Goal: Information Seeking & Learning: Learn about a topic

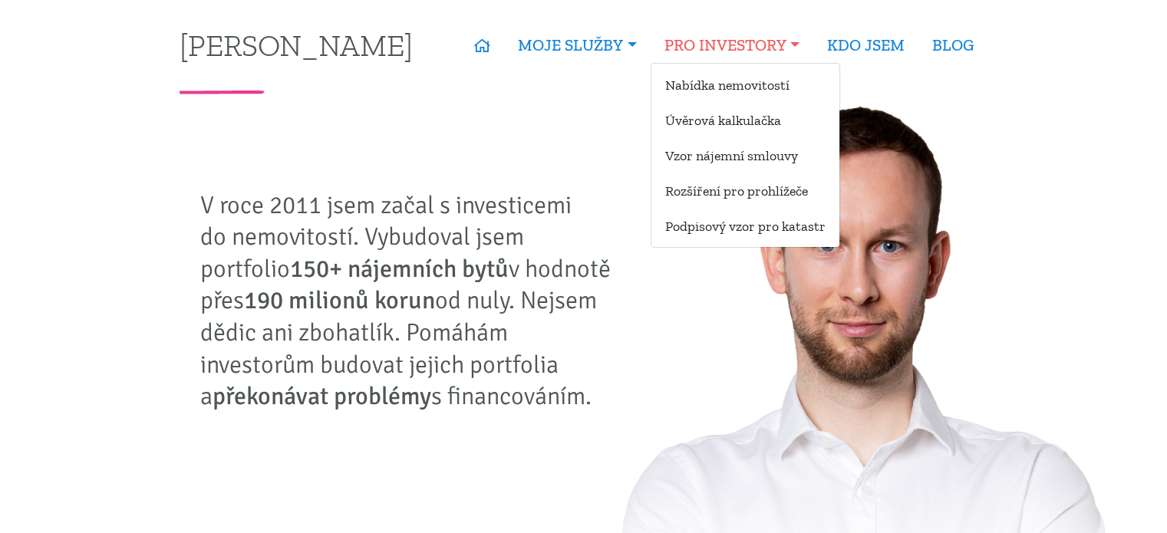
click at [710, 51] on link "PRO INVESTORY" at bounding box center [732, 45] width 163 height 35
click at [717, 73] on link "Nabídka nemovitostí" at bounding box center [745, 85] width 188 height 28
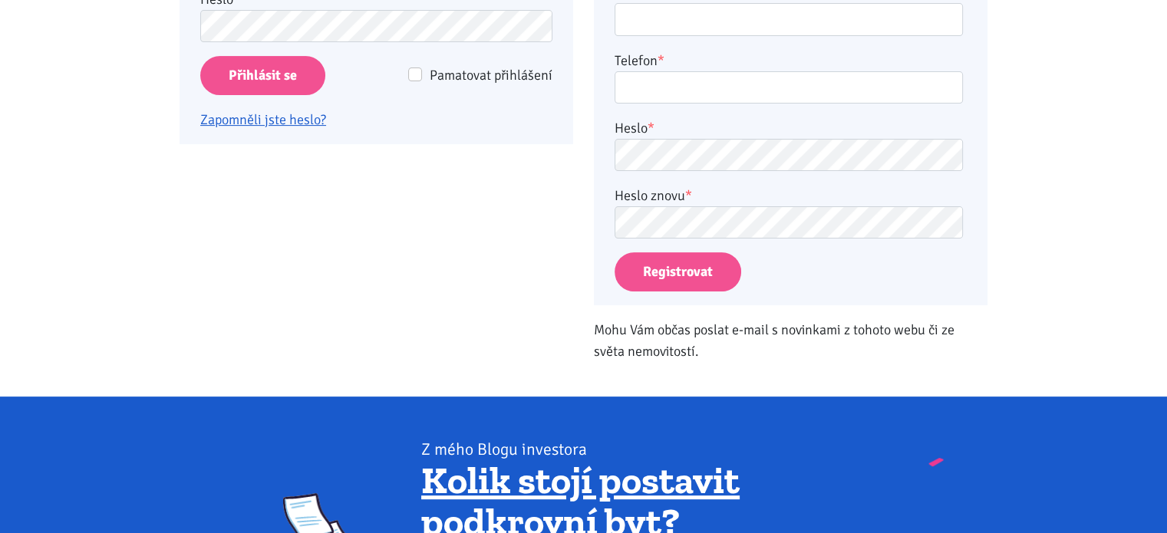
scroll to position [463, 0]
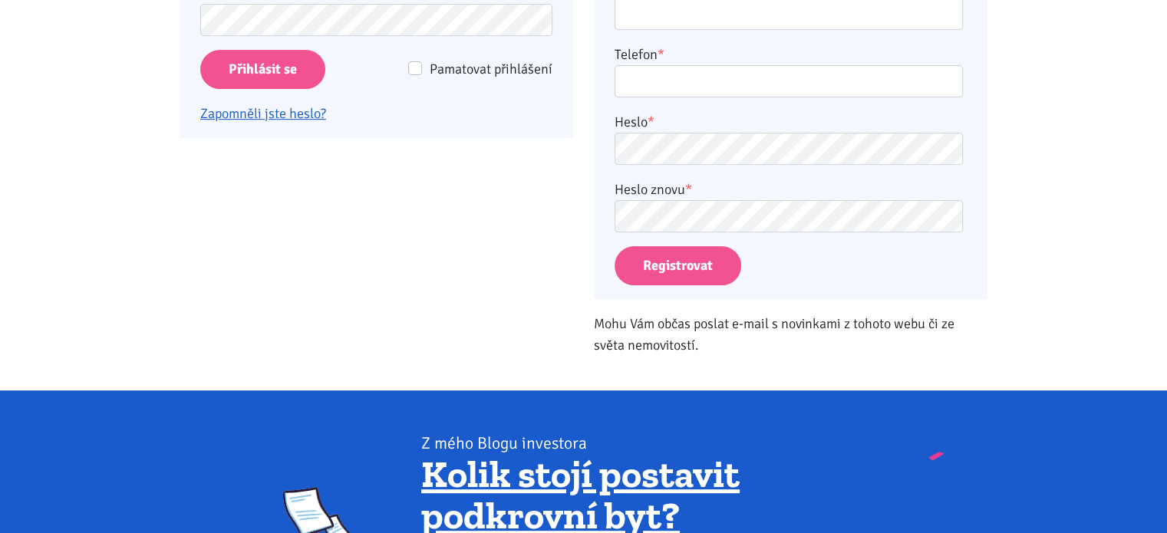
type input "kawwka@seznam.cz"
click at [281, 72] on input "Přihlásit se" at bounding box center [262, 69] width 125 height 39
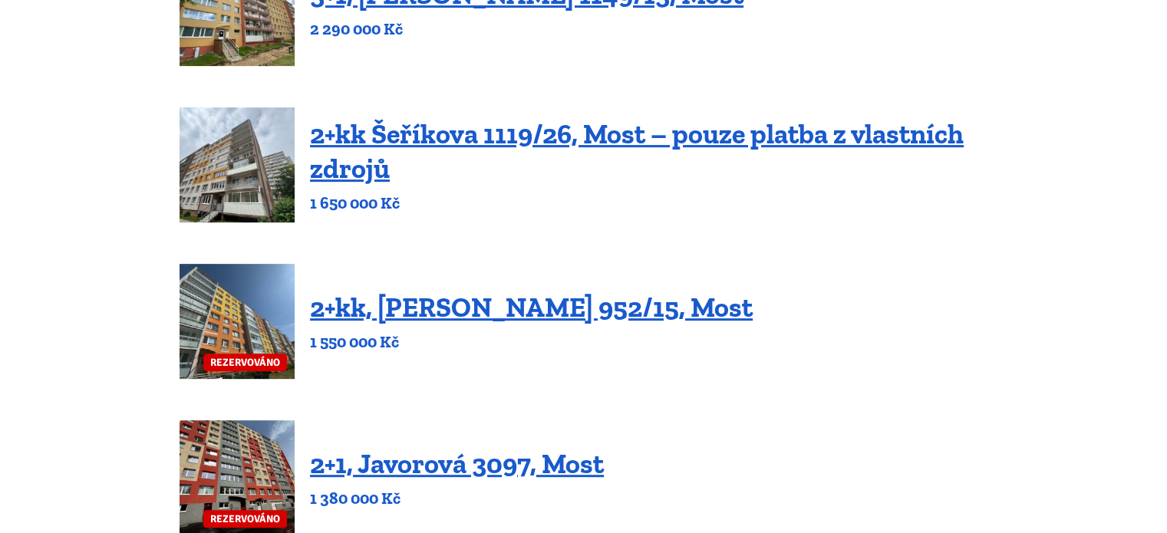
scroll to position [1076, 0]
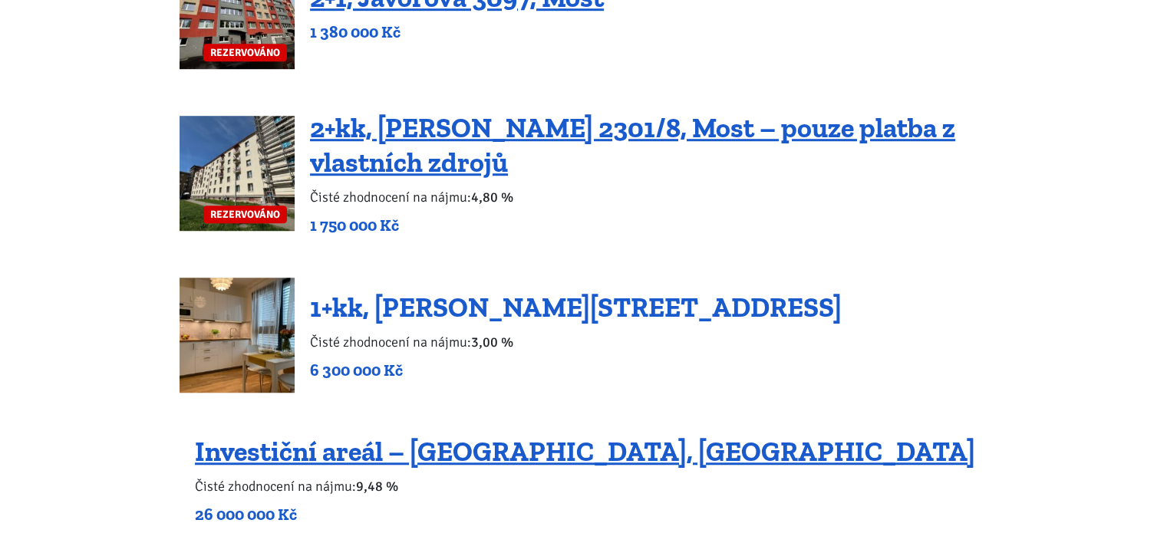
click at [690, 303] on link "1+kk, Tůmova 1337/9, Praha 5 – Košíře" at bounding box center [576, 307] width 532 height 33
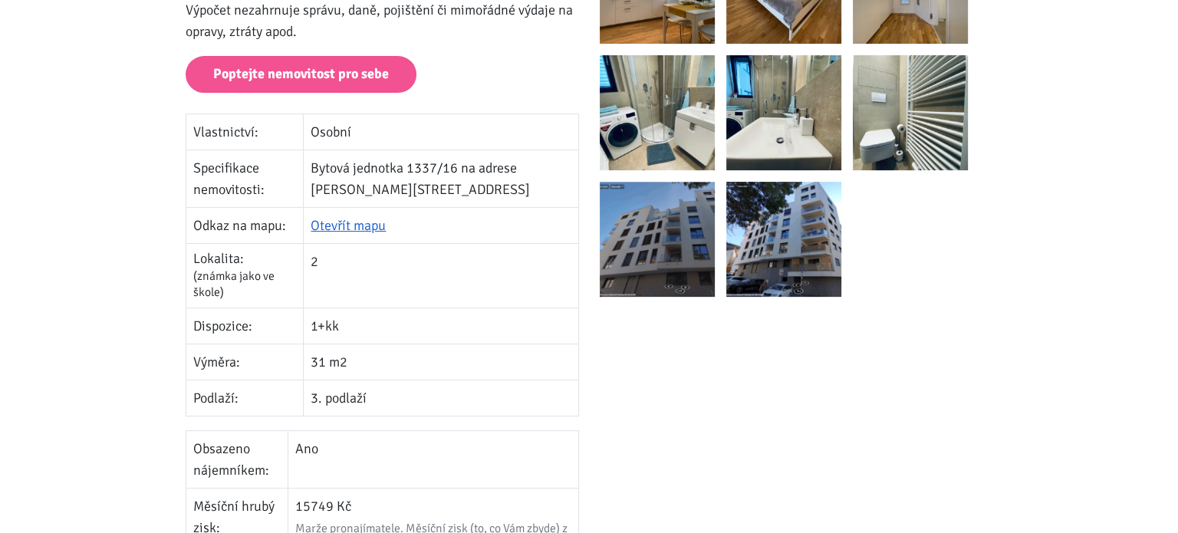
scroll to position [381, 0]
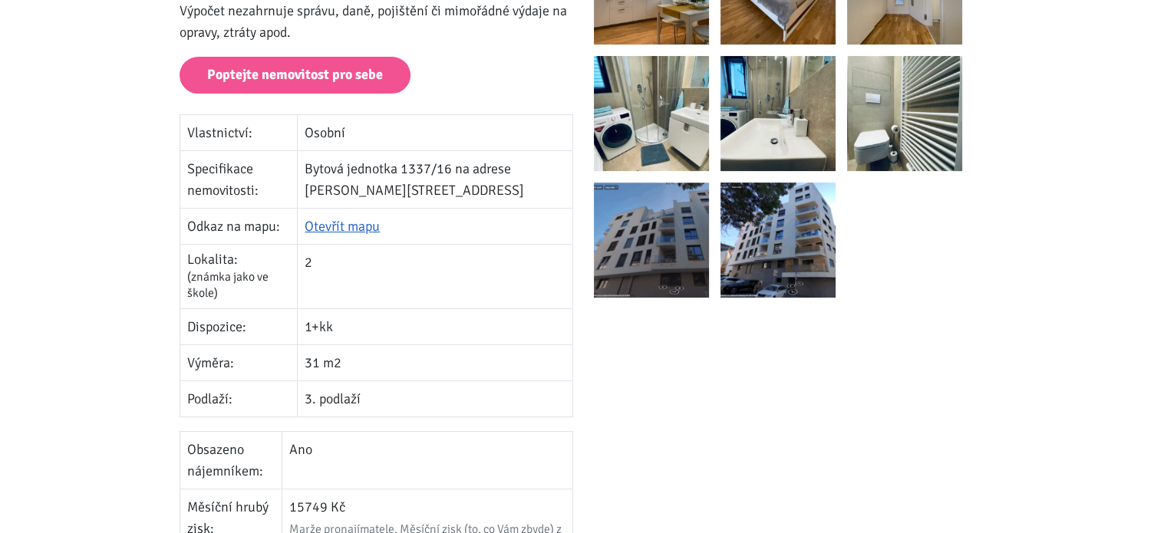
click at [628, 245] on img at bounding box center [651, 240] width 115 height 115
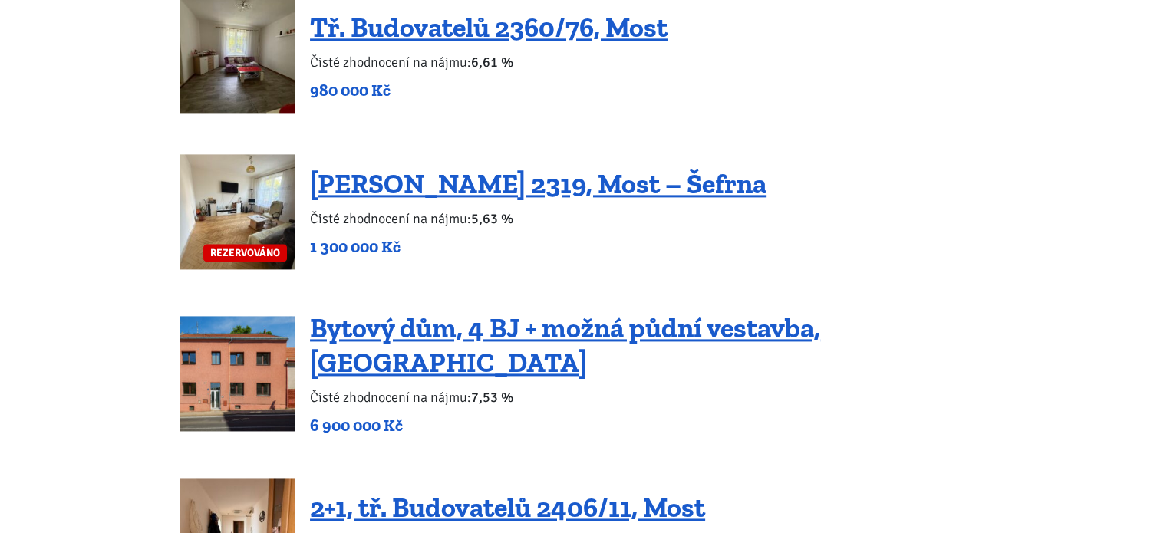
scroll to position [2101, 0]
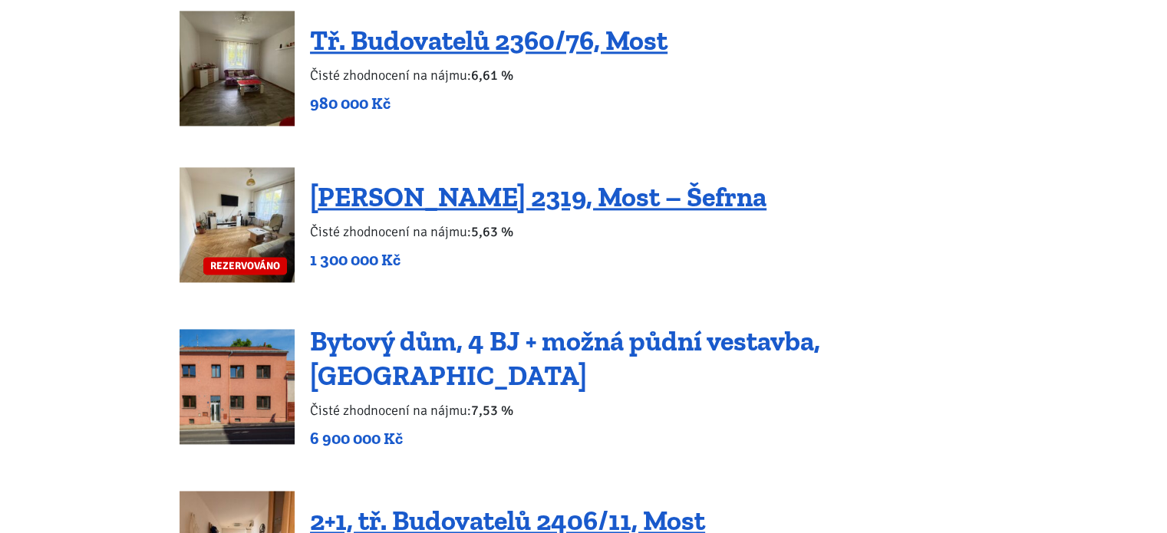
click at [690, 348] on link "Bytový dům, 4 BJ + možná půdní vestavba, [GEOGRAPHIC_DATA]" at bounding box center [565, 359] width 510 height 68
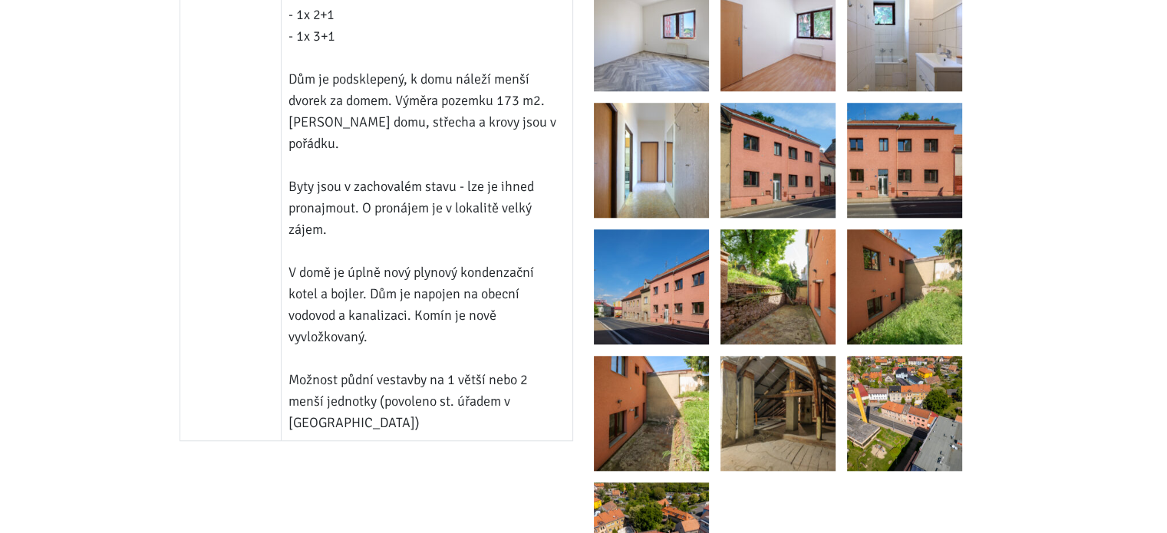
scroll to position [1362, 0]
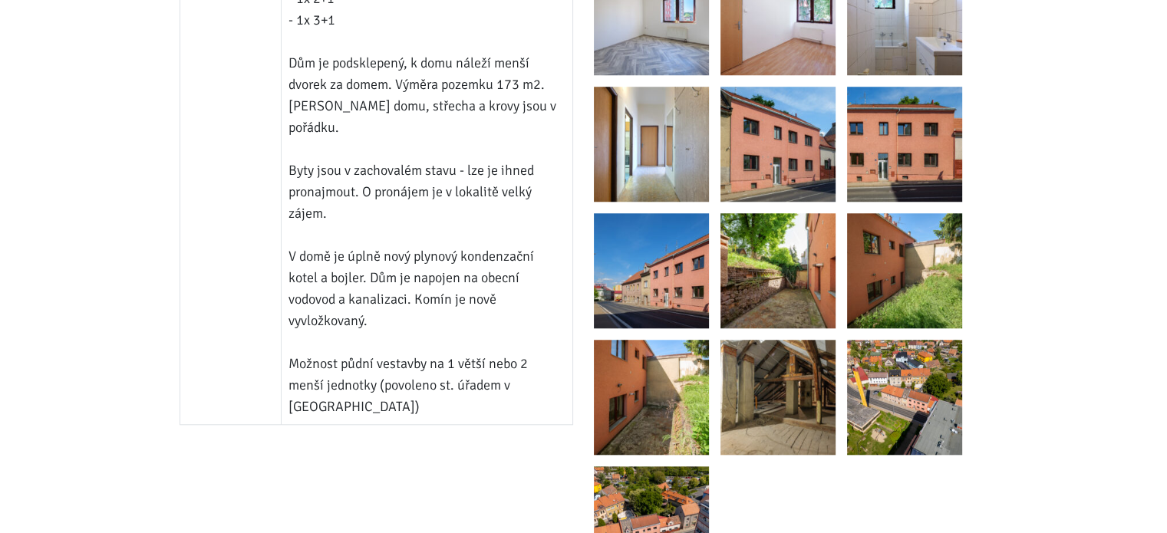
click at [693, 244] on img at bounding box center [651, 270] width 115 height 115
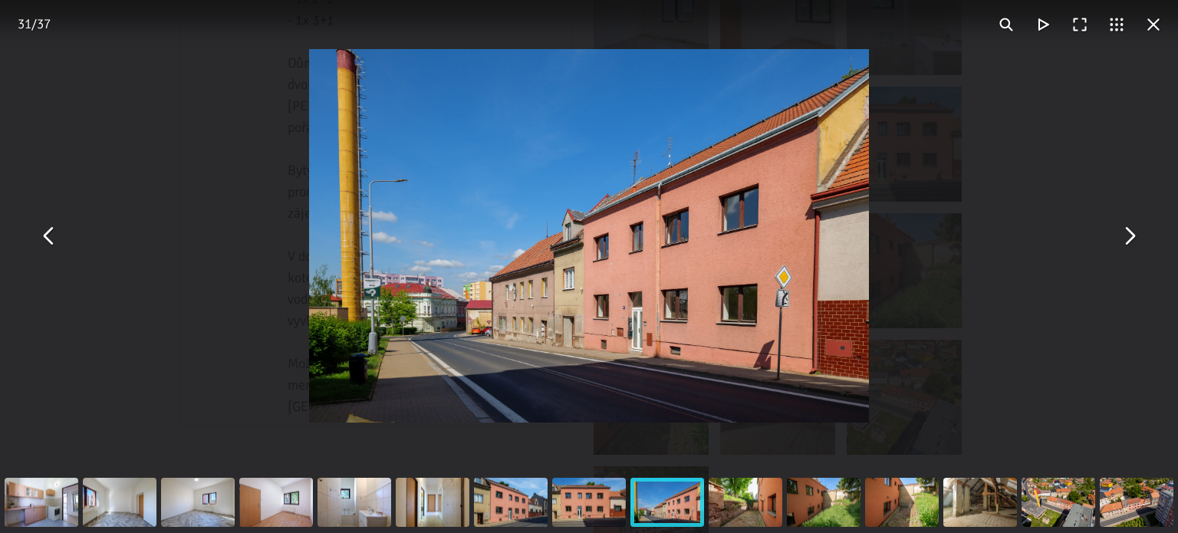
click at [44, 254] on div "You can close this modal content with the ESC key" at bounding box center [589, 236] width 1178 height 472
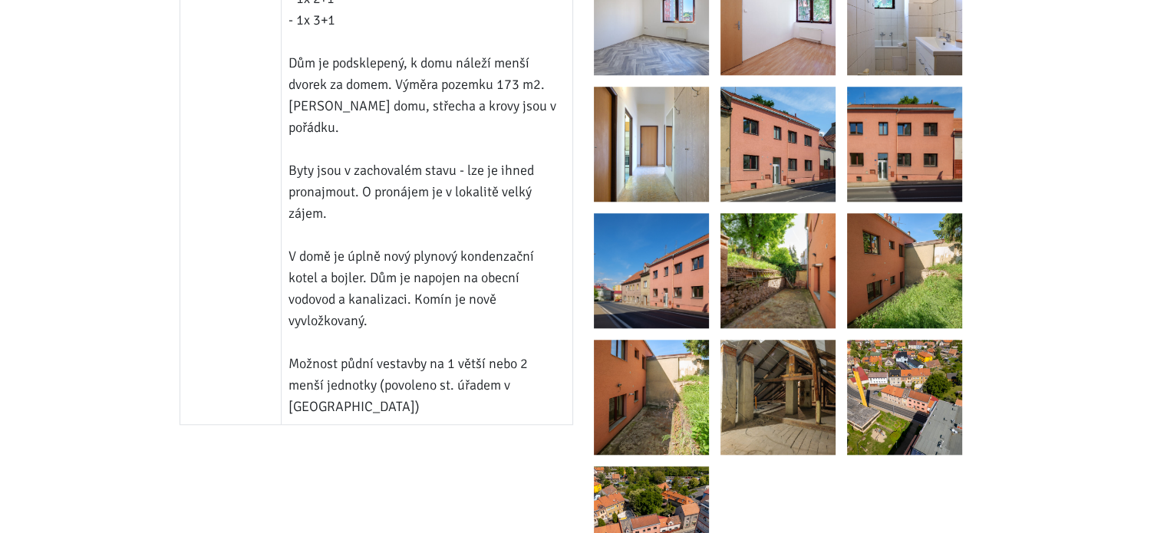
click at [750, 171] on img at bounding box center [777, 144] width 115 height 115
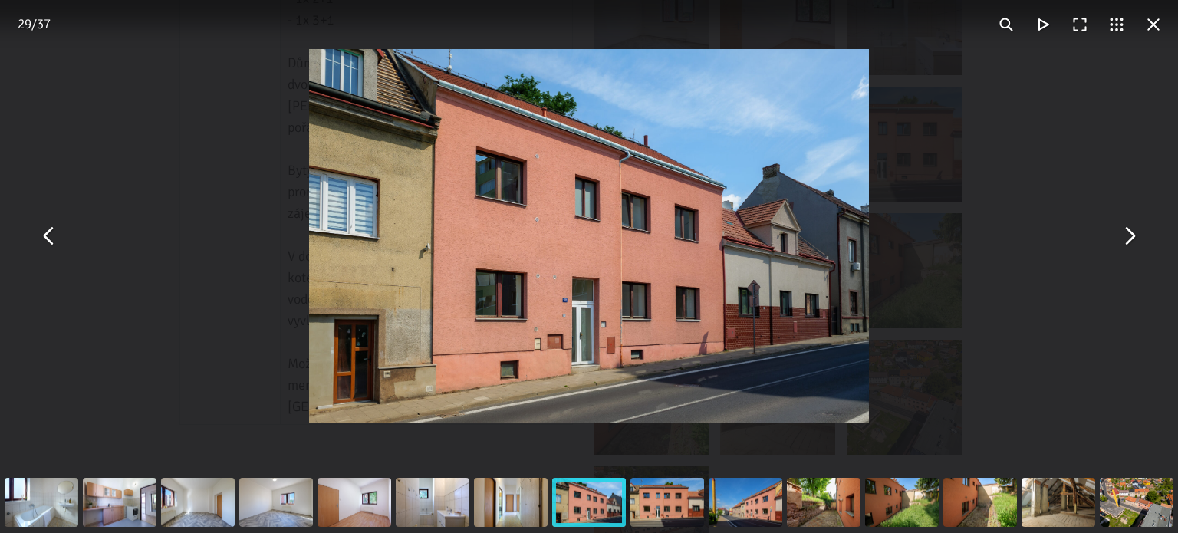
click at [1118, 238] on button "You can close this modal content with the ESC key" at bounding box center [1129, 236] width 37 height 37
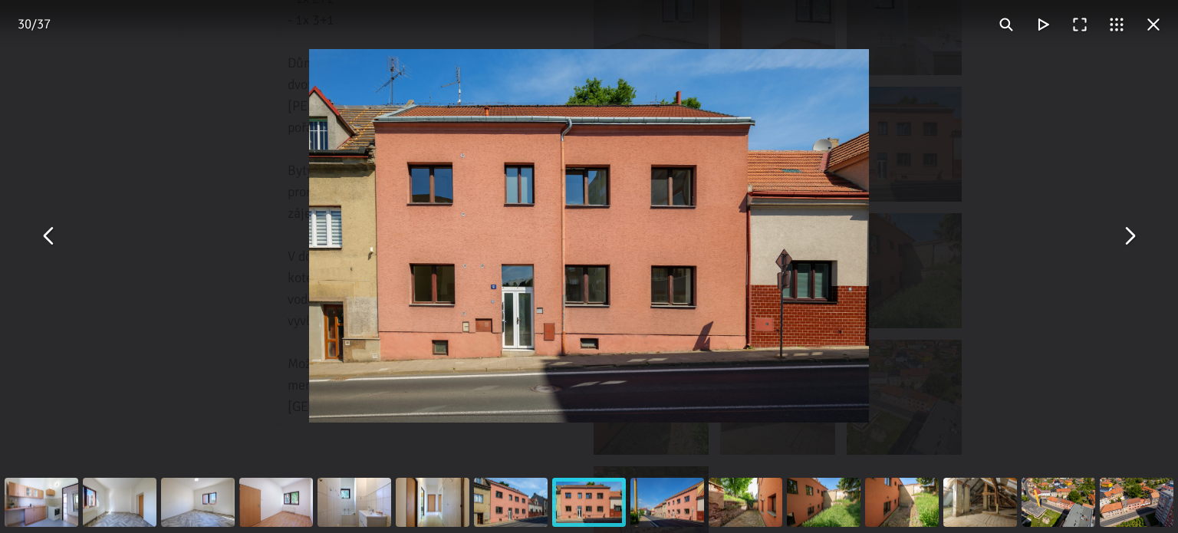
click at [1118, 238] on button "You can close this modal content with the ESC key" at bounding box center [1129, 236] width 37 height 37
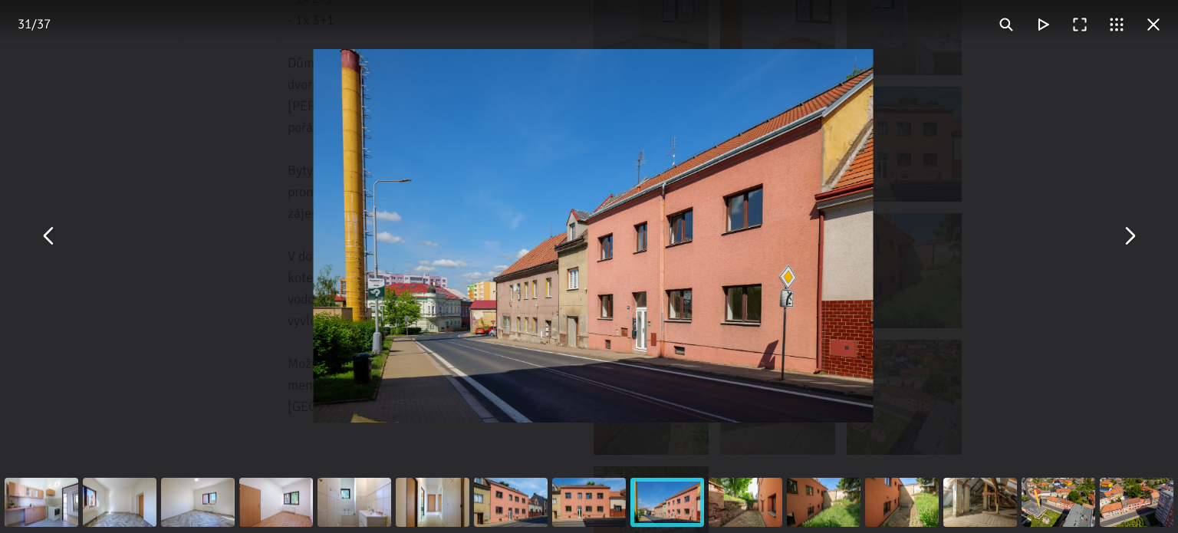
click at [1118, 238] on button "You can close this modal content with the ESC key" at bounding box center [1129, 236] width 37 height 37
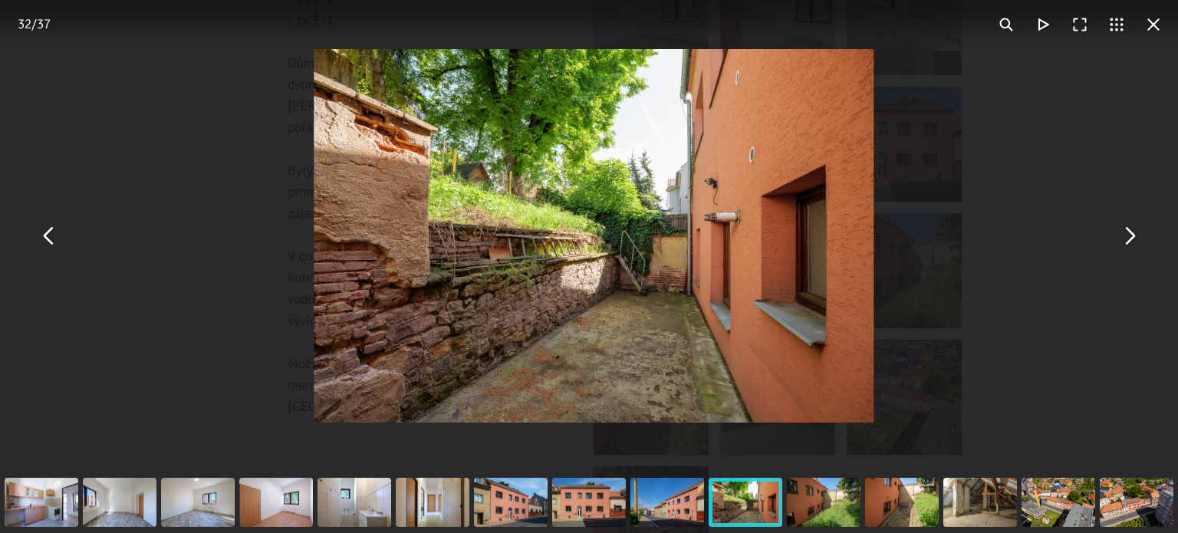
click at [1118, 238] on button "You can close this modal content with the ESC key" at bounding box center [1129, 236] width 37 height 37
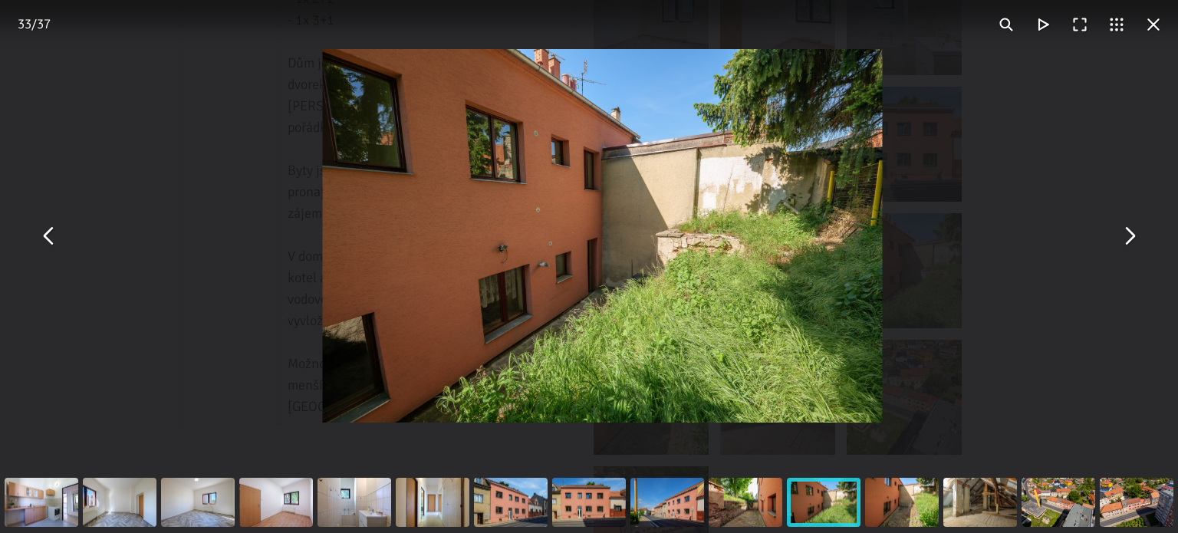
click at [1118, 238] on button "You can close this modal content with the ESC key" at bounding box center [1129, 236] width 37 height 37
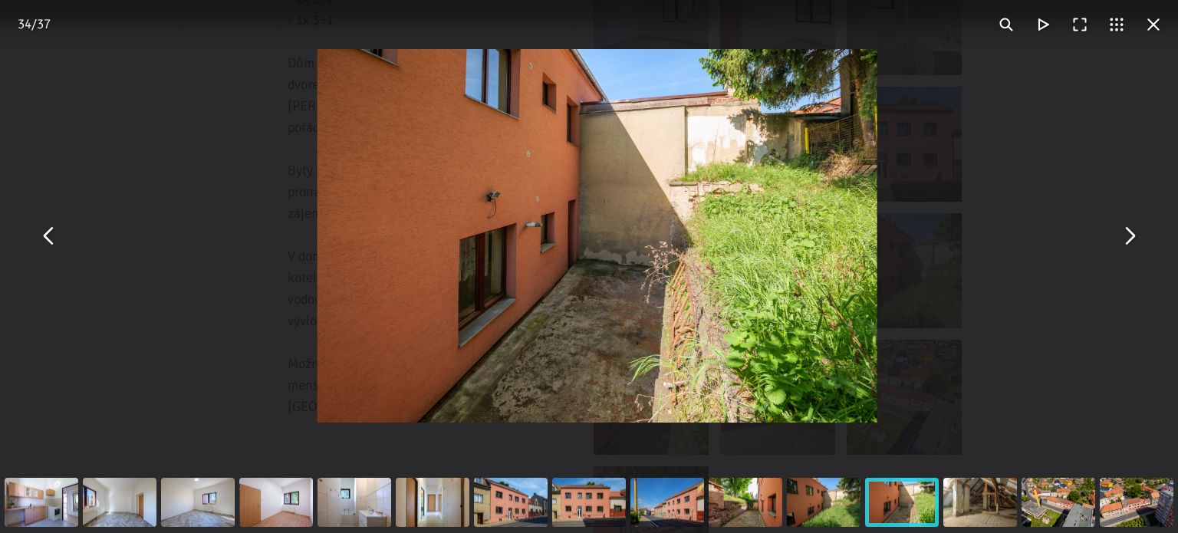
click at [1118, 238] on button "You can close this modal content with the ESC key" at bounding box center [1129, 236] width 37 height 37
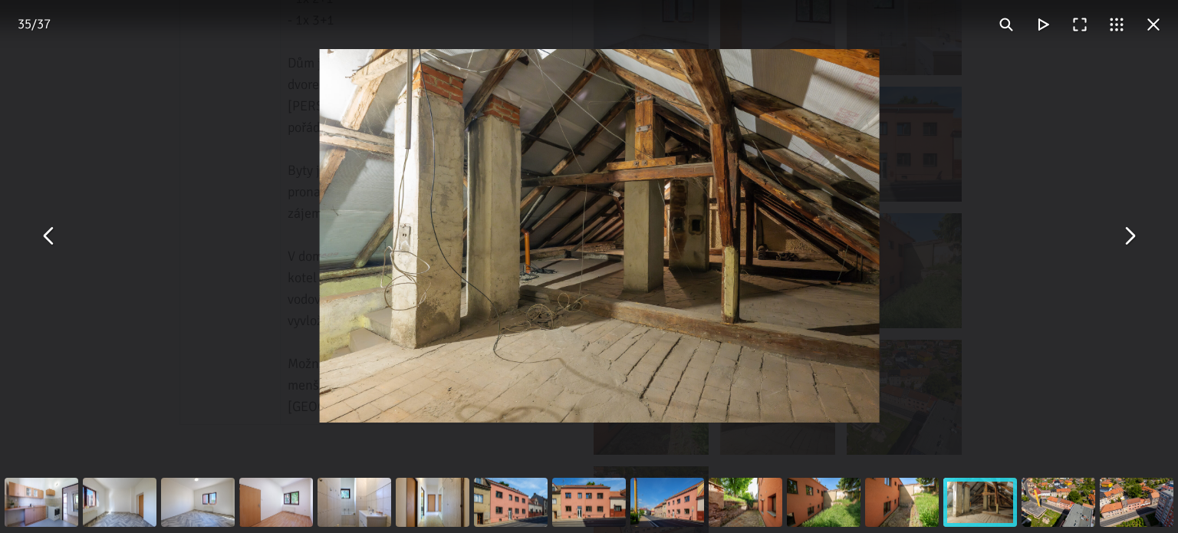
click at [1118, 238] on button "You can close this modal content with the ESC key" at bounding box center [1129, 236] width 37 height 37
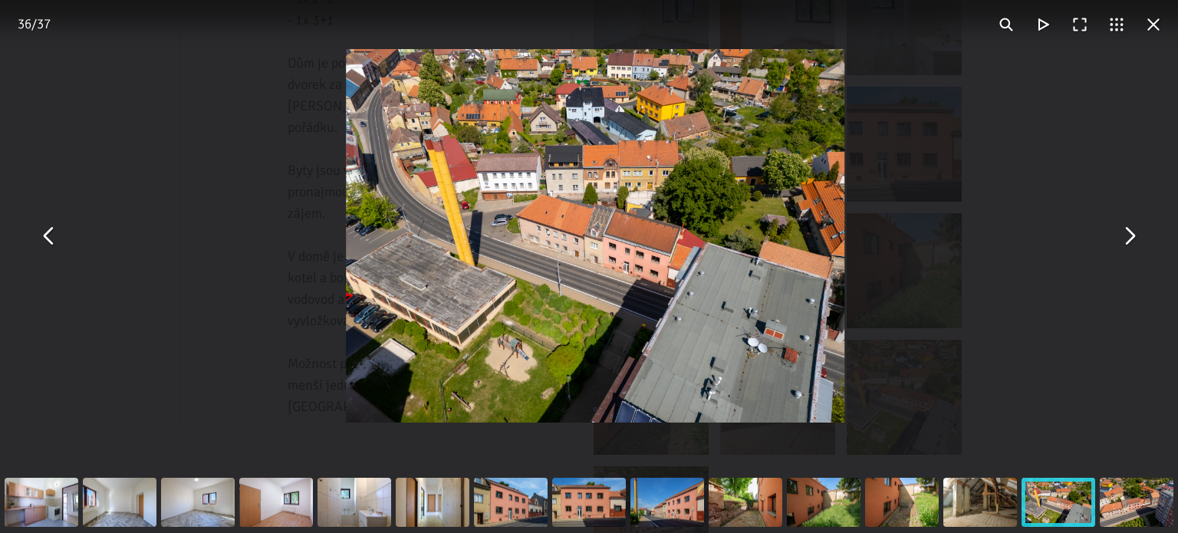
click at [1118, 238] on button "You can close this modal content with the ESC key" at bounding box center [1129, 236] width 37 height 37
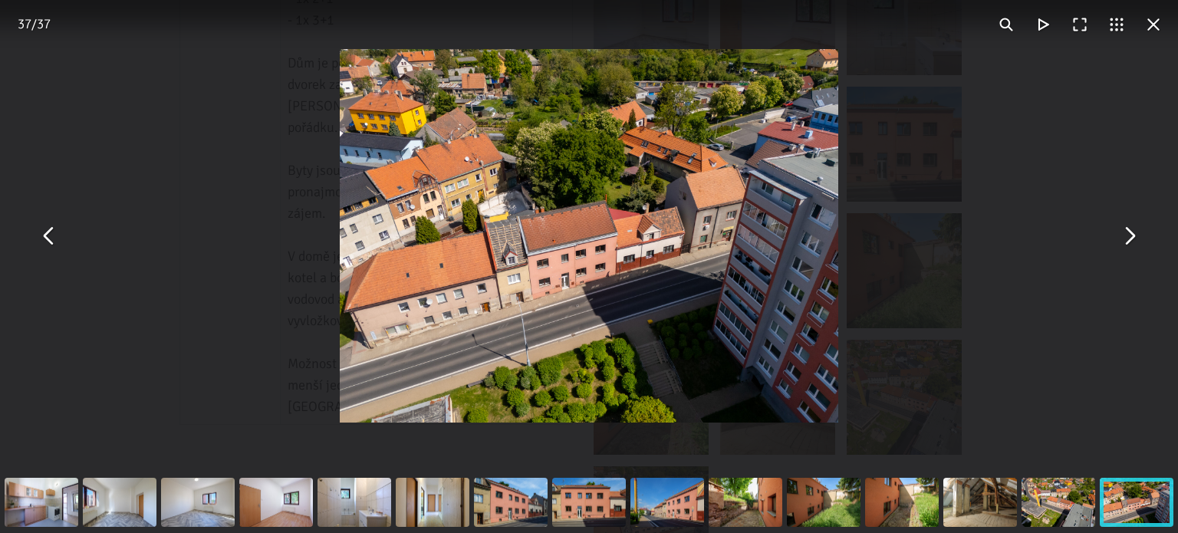
click at [1135, 255] on div "You can close this modal content with the ESC key" at bounding box center [589, 236] width 1178 height 472
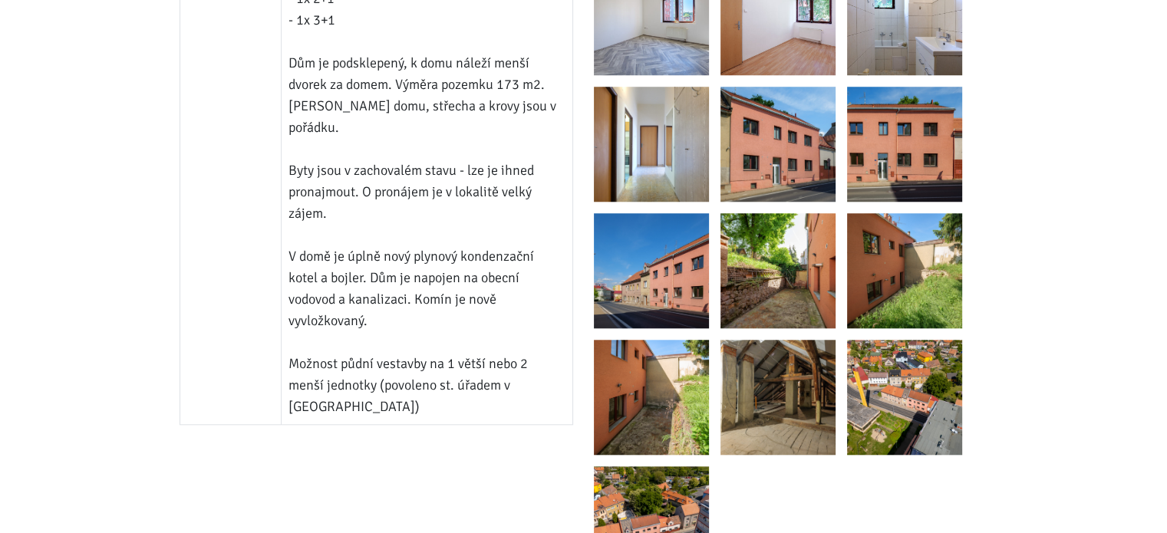
click at [1135, 255] on body "[PERSON_NAME] ÚVOD MOJE SLUŽBY Strategický mentoring Financování bez limitu Kup…" at bounding box center [583, 437] width 1167 height 3598
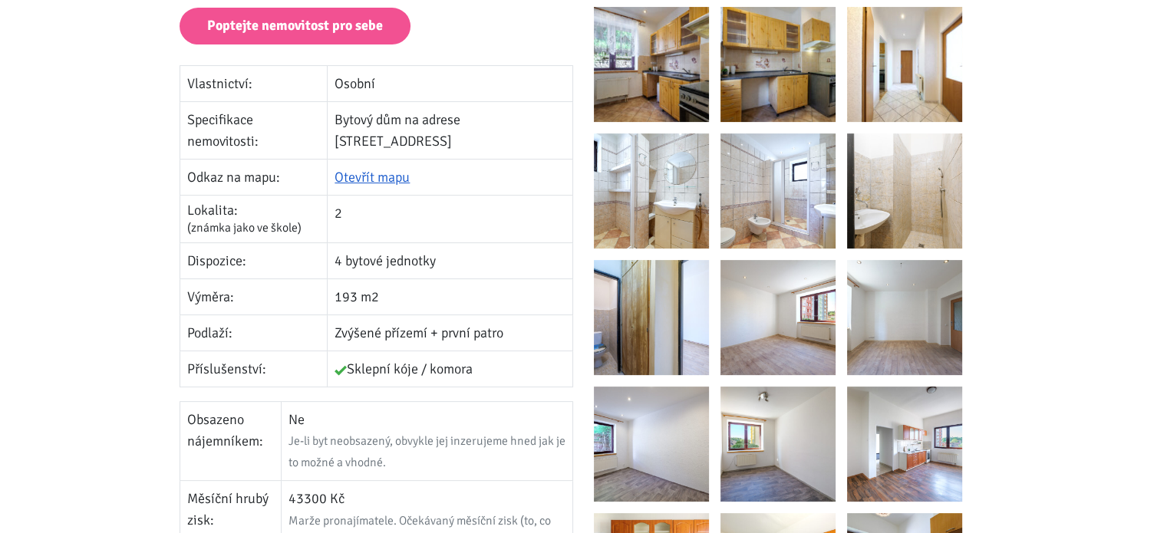
scroll to position [0, 0]
